Goal: Transaction & Acquisition: Purchase product/service

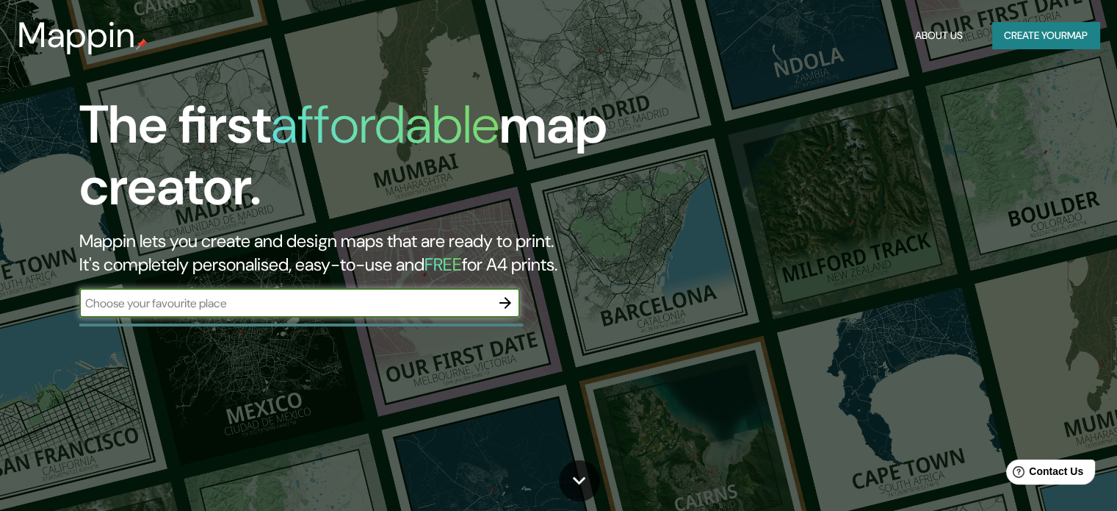
scroll to position [147, 0]
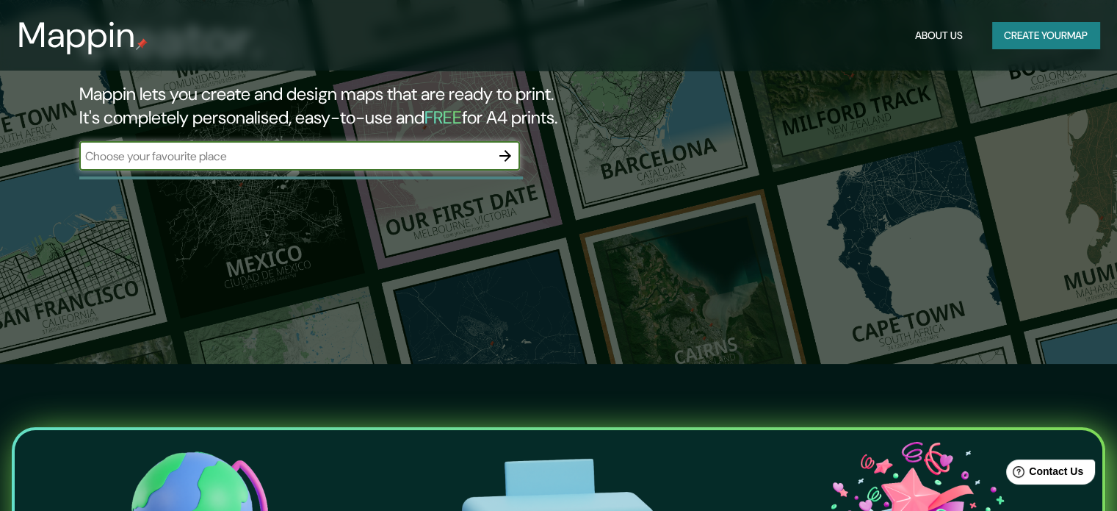
click at [390, 148] on input "text" at bounding box center [284, 156] width 411 height 17
type input "uruapan"
click at [506, 155] on icon "button" at bounding box center [506, 156] width 12 height 12
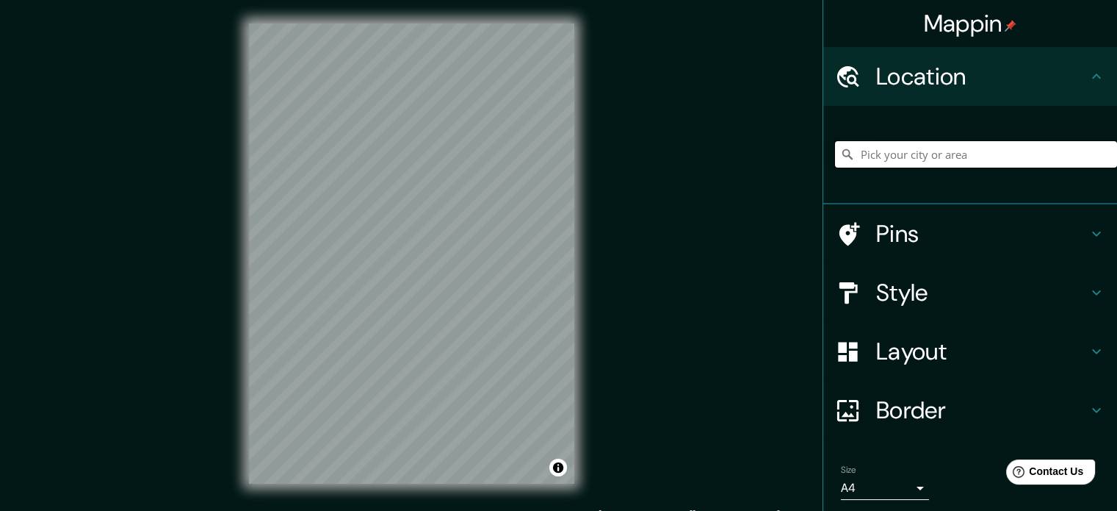
click at [999, 152] on input "Pick your city or area" at bounding box center [976, 154] width 282 height 26
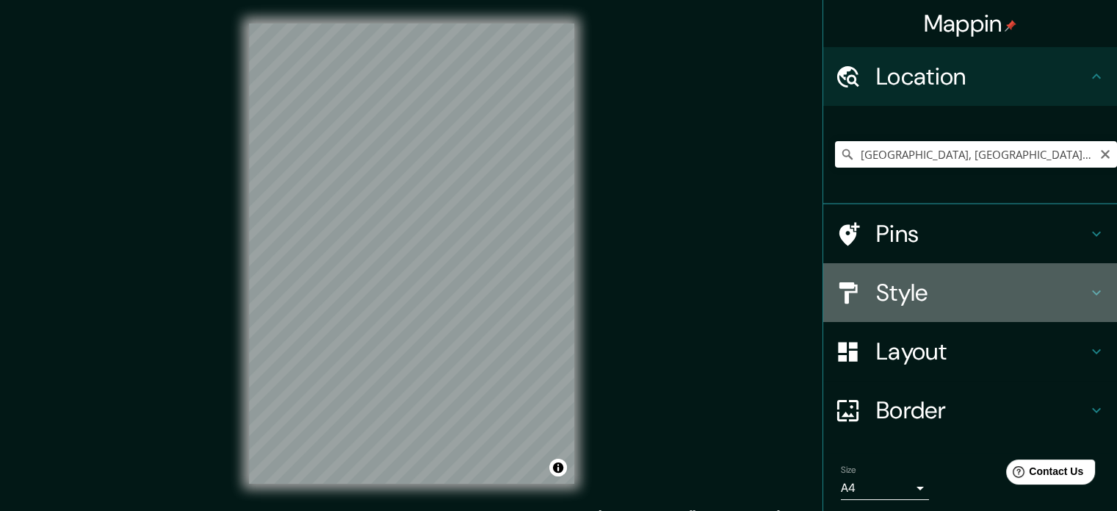
click at [923, 301] on h4 "Style" at bounding box center [982, 292] width 212 height 29
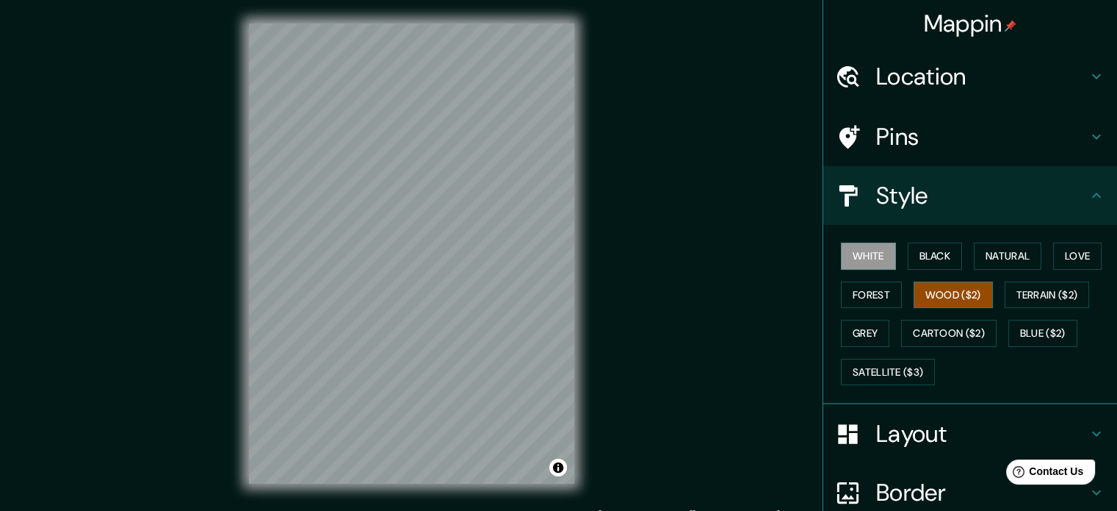
drag, startPoint x: 1011, startPoint y: 292, endPoint x: 913, endPoint y: 286, distance: 97.9
click at [993, 290] on button "Wood ($2)" at bounding box center [953, 294] width 79 height 27
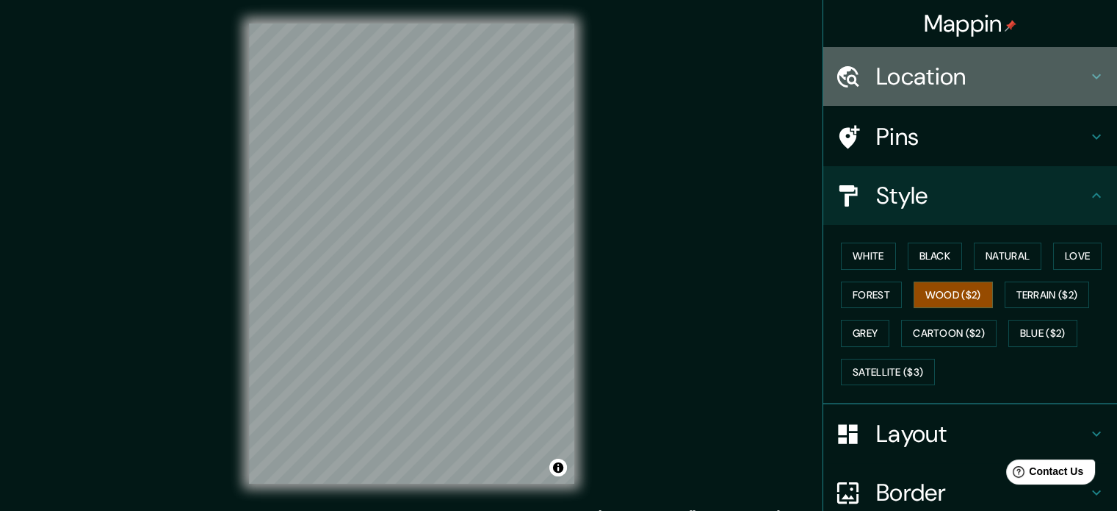
click at [964, 85] on h4 "Location" at bounding box center [982, 76] width 212 height 29
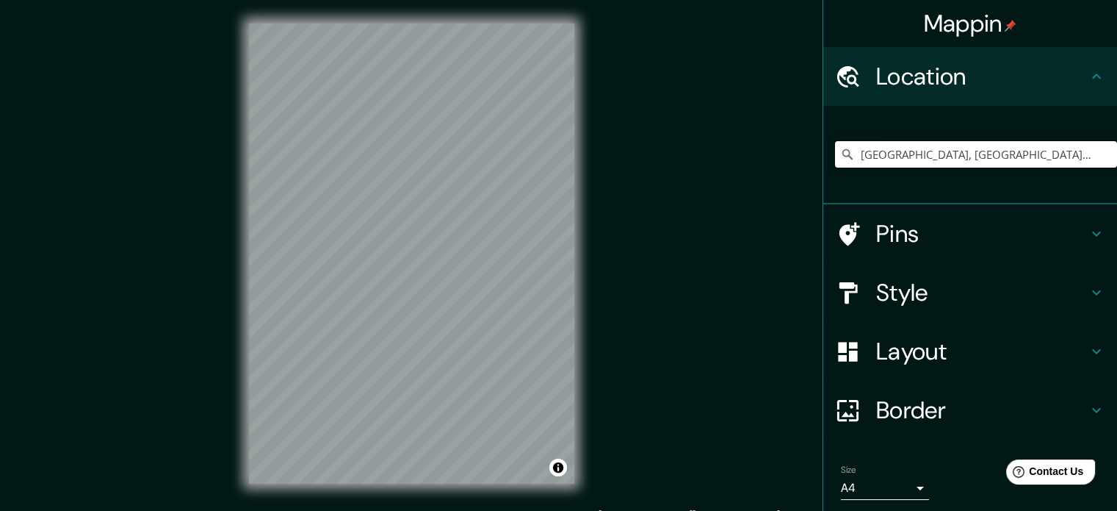
drag, startPoint x: 1014, startPoint y: 154, endPoint x: 782, endPoint y: 146, distance: 231.5
click at [763, 162] on div "Mappin Location [GEOGRAPHIC_DATA], [GEOGRAPHIC_DATA], [GEOGRAPHIC_DATA] Pins St…" at bounding box center [558, 265] width 1117 height 530
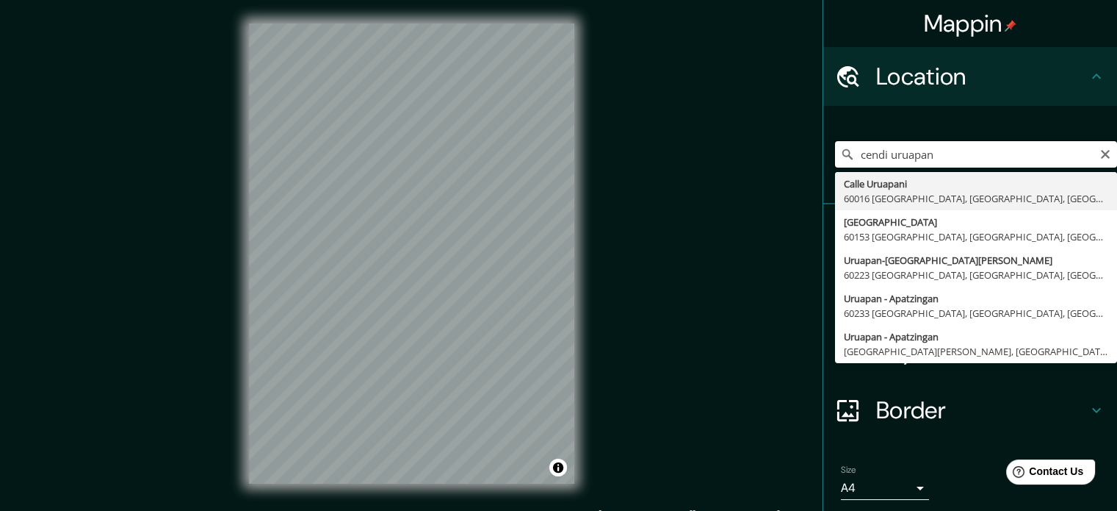
click at [878, 158] on input "cendi uruapan" at bounding box center [976, 154] width 282 height 26
type input "cendi 2 uruapan"
drag, startPoint x: 841, startPoint y: 159, endPoint x: 812, endPoint y: 161, distance: 29.4
click at [824, 161] on div "cendi 2 uruapan [STREET_ADDRESS] [STREET_ADDRESS][PERSON_NAME] [GEOGRAPHIC_DATA…" at bounding box center [971, 155] width 294 height 98
type input "[PERSON_NAME], 60030 [GEOGRAPHIC_DATA], [GEOGRAPHIC_DATA], [GEOGRAPHIC_DATA]"
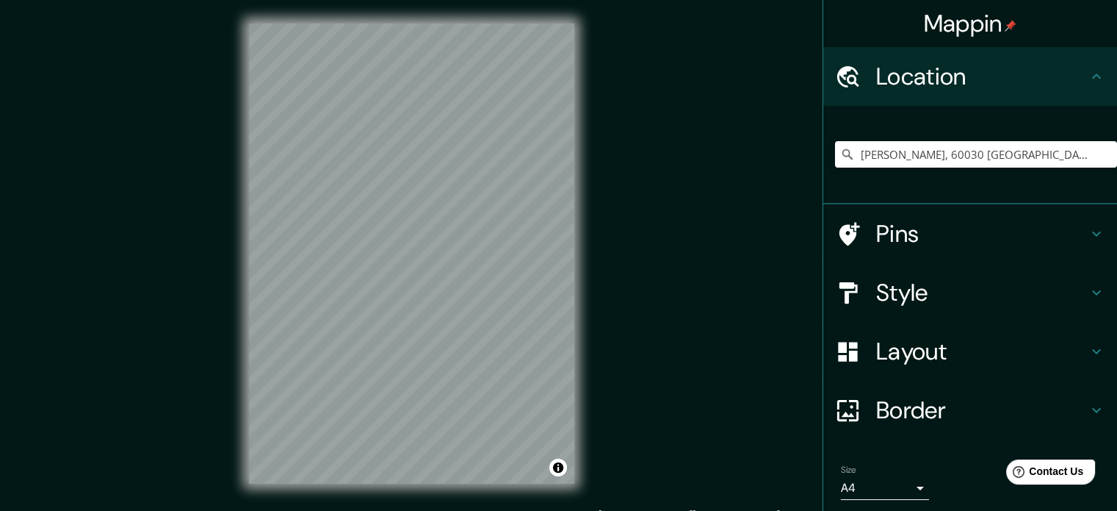
click at [981, 298] on h4 "Style" at bounding box center [982, 292] width 212 height 29
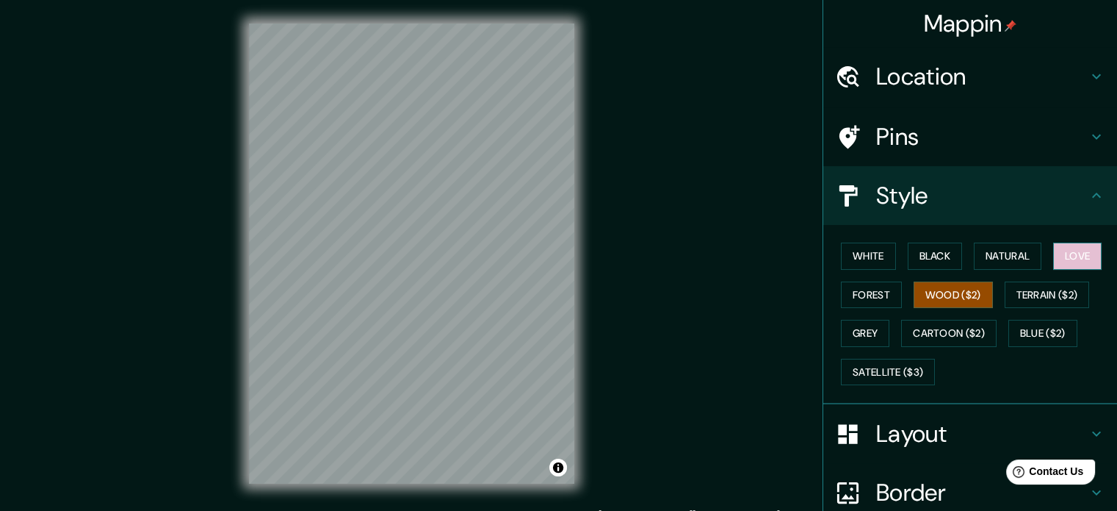
click at [1053, 270] on button "Love" at bounding box center [1077, 255] width 48 height 27
click at [993, 297] on button "Wood ($2)" at bounding box center [953, 294] width 79 height 27
click at [1053, 270] on button "Love" at bounding box center [1077, 255] width 48 height 27
click at [993, 295] on button "Wood ($2)" at bounding box center [953, 294] width 79 height 27
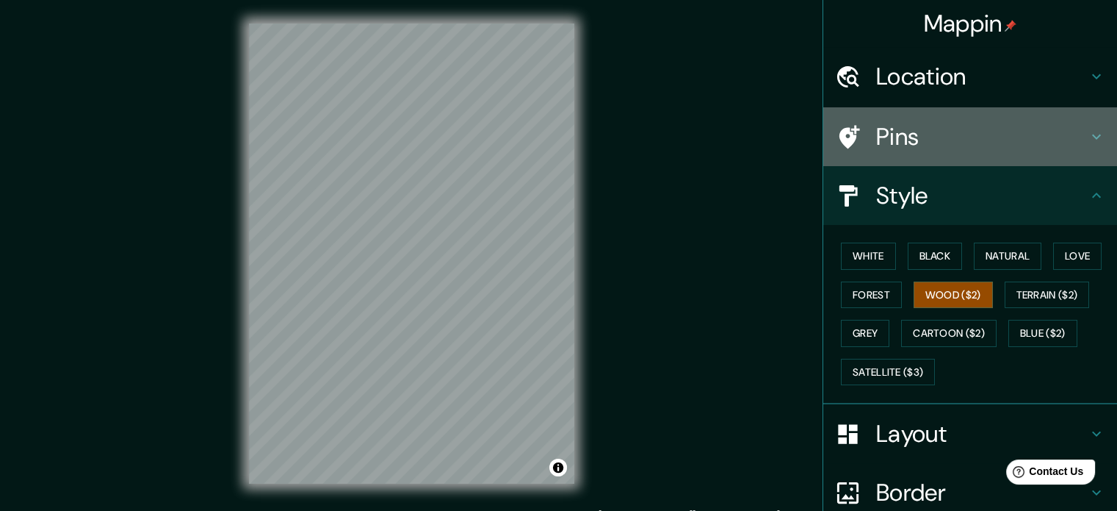
click at [909, 132] on h4 "Pins" at bounding box center [982, 136] width 212 height 29
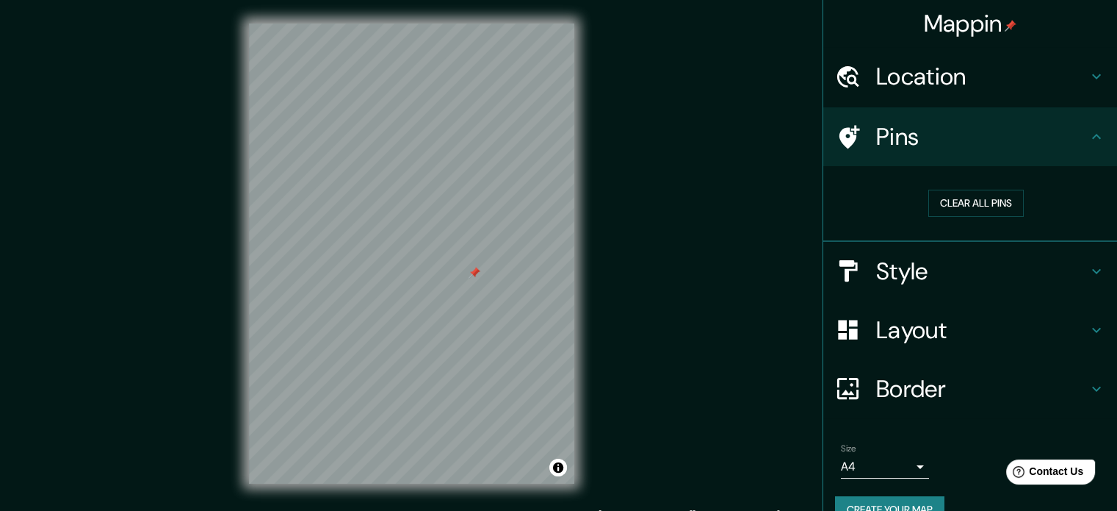
click at [913, 143] on h4 "Pins" at bounding box center [982, 136] width 212 height 29
click at [472, 275] on div at bounding box center [475, 273] width 12 height 12
